Goal: Information Seeking & Learning: Check status

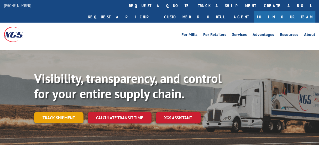
click at [57, 112] on link "Track shipment" at bounding box center [58, 117] width 49 height 11
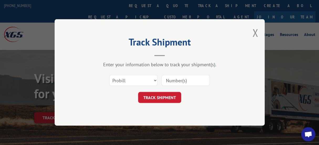
click at [166, 80] on input at bounding box center [185, 80] width 48 height 11
paste input "17465005"
type input "17465005"
click at [161, 97] on button "TRACK SHIPMENT" at bounding box center [159, 97] width 43 height 11
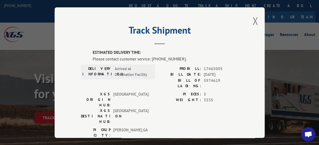
click at [185, 68] on label "PROBILL:" at bounding box center [180, 69] width 41 height 6
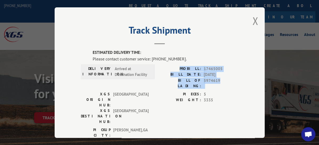
drag, startPoint x: 184, startPoint y: 66, endPoint x: 223, endPoint y: 80, distance: 40.9
click at [223, 80] on div "PROBILL: 17465005 BILL DATE: [DATE] BILL OF LADING: 5974619" at bounding box center [199, 77] width 79 height 23
copy div "PROBILL: 17465005 BILL DATE: [DATE] BILL OF LADING: 5974619"
click at [252, 18] on button "Close modal" at bounding box center [255, 21] width 6 height 14
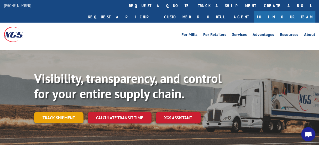
click at [67, 112] on link "Track shipment" at bounding box center [58, 117] width 49 height 11
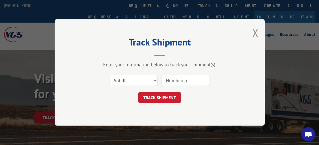
click at [166, 79] on input at bounding box center [185, 80] width 48 height 11
type input "17464415"
click at [157, 99] on button "TRACK SHIPMENT" at bounding box center [159, 97] width 43 height 11
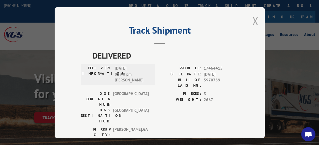
click at [253, 19] on button "Close modal" at bounding box center [255, 21] width 6 height 14
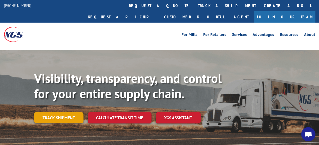
click at [59, 112] on link "Track shipment" at bounding box center [58, 117] width 49 height 11
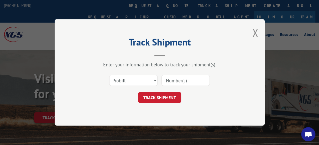
click at [166, 80] on input at bounding box center [185, 80] width 48 height 11
type input "17465005"
click at [163, 96] on button "TRACK SHIPMENT" at bounding box center [159, 97] width 43 height 11
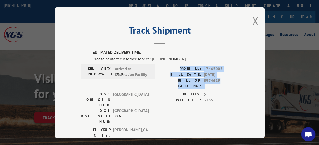
drag, startPoint x: 185, startPoint y: 64, endPoint x: 227, endPoint y: 81, distance: 45.8
click at [227, 81] on div "PROBILL: 17465005 BILL DATE: [DATE] BILL OF LADING: 5974619" at bounding box center [199, 77] width 79 height 23
copy div "PROBILL: 17465005 BILL DATE: [DATE] BILL OF LADING: 5974619"
click at [254, 20] on button "Close modal" at bounding box center [255, 21] width 6 height 14
